Goal: Task Accomplishment & Management: Use online tool/utility

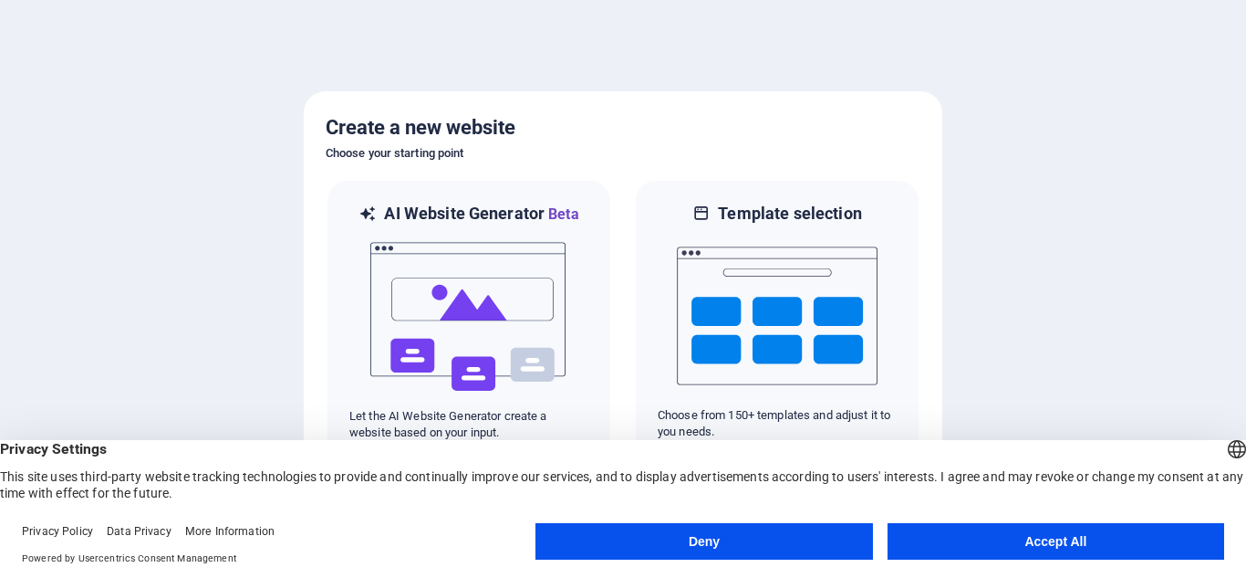
click at [1196, 236] on div at bounding box center [623, 289] width 1246 height 578
click at [1068, 536] on button "Accept All" at bounding box center [1056, 541] width 337 height 36
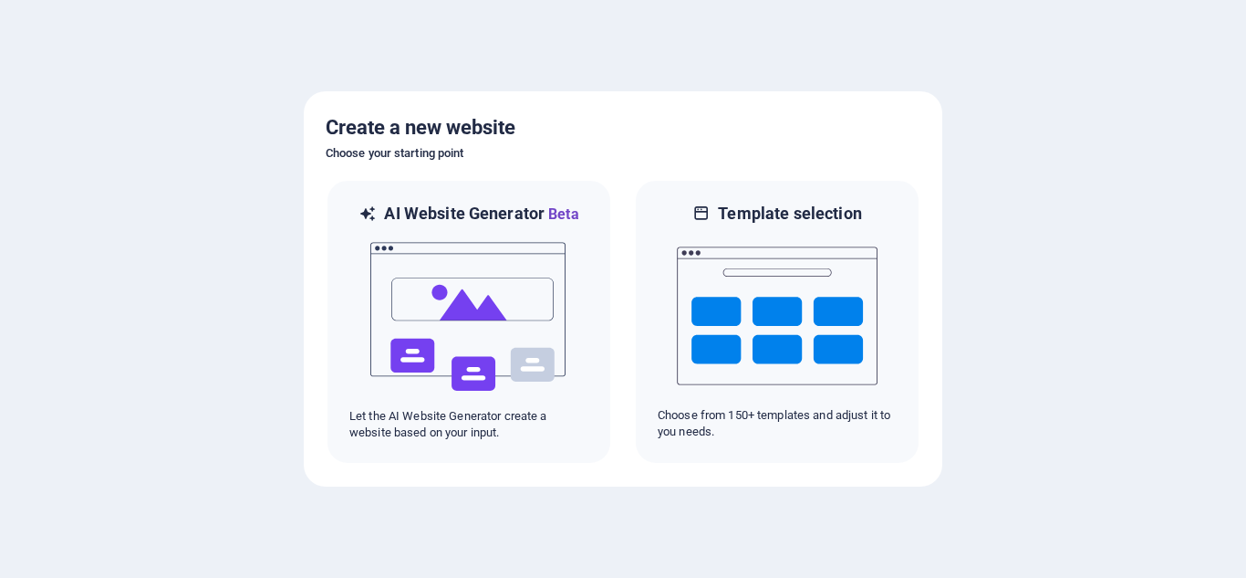
click at [1070, 234] on div at bounding box center [623, 289] width 1246 height 578
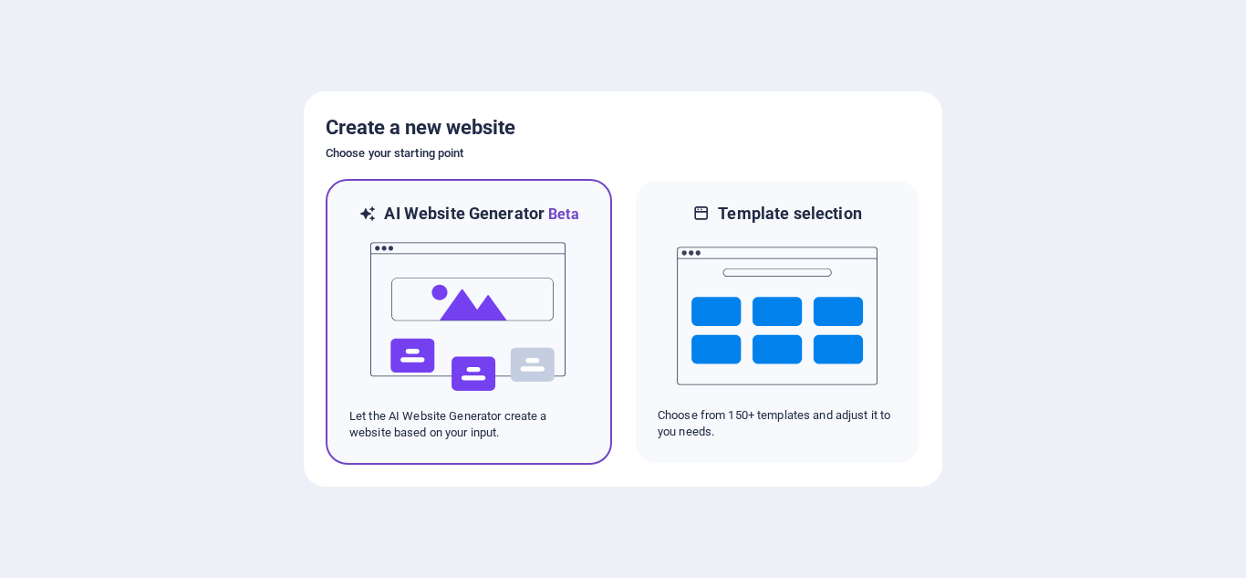
click at [445, 339] on img at bounding box center [469, 316] width 201 height 182
click at [497, 294] on img at bounding box center [469, 316] width 201 height 182
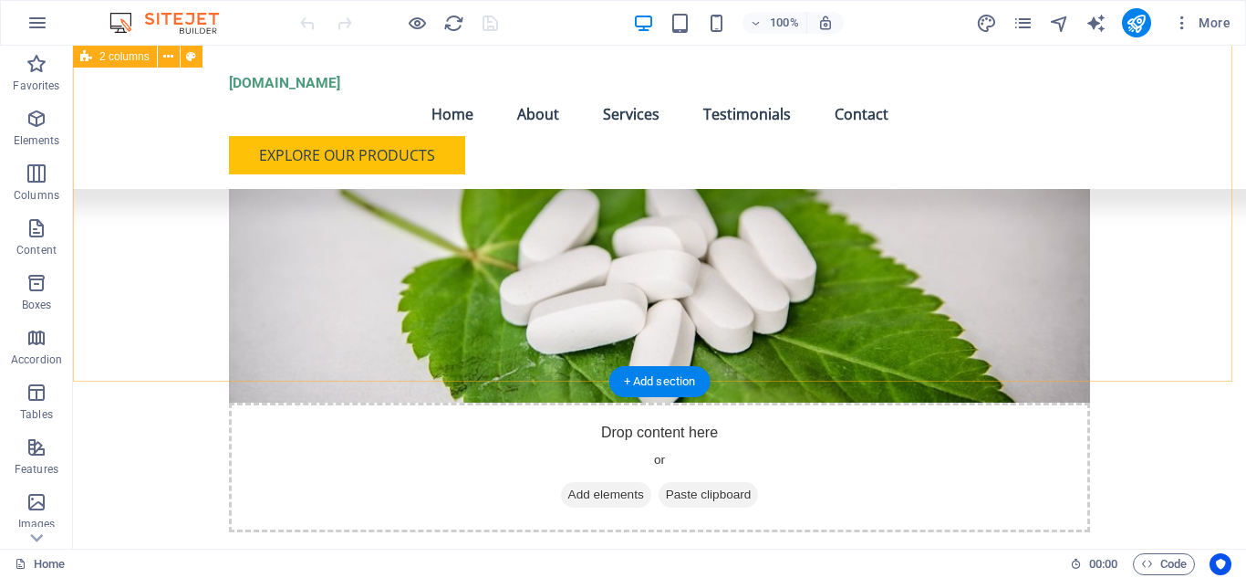
scroll to position [4245, 0]
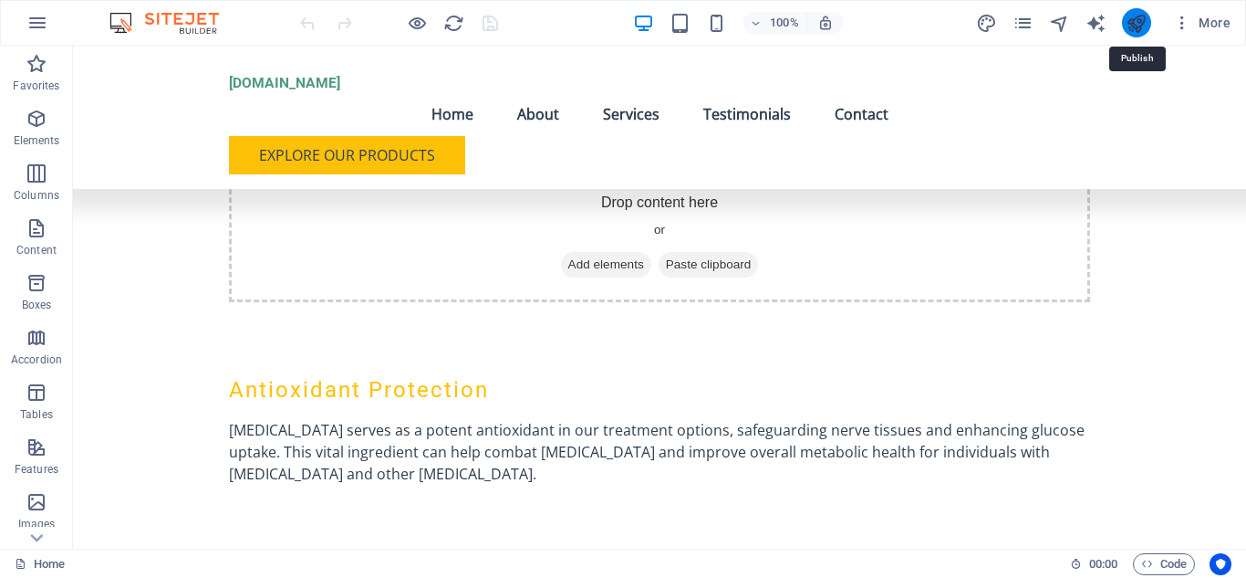
click at [1138, 21] on icon "publish" at bounding box center [1136, 23] width 21 height 21
